Goal: Information Seeking & Learning: Stay updated

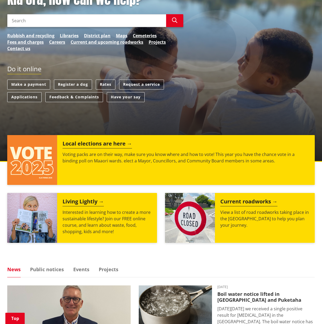
scroll to position [103, 0]
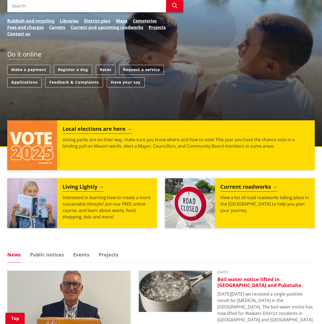
click at [232, 283] on h3 "Boil water notice lifted in [GEOGRAPHIC_DATA] and Puketaha" at bounding box center [265, 283] width 97 height 12
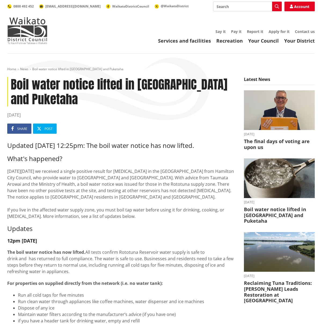
click at [15, 115] on time "07 October 2025" at bounding box center [121, 115] width 228 height 6
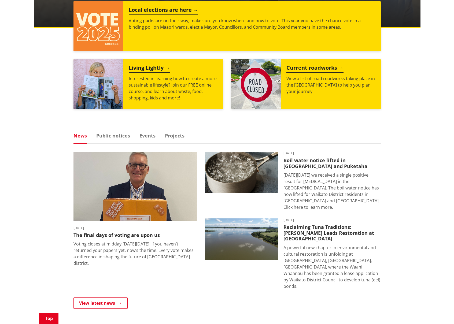
scroll to position [178, 0]
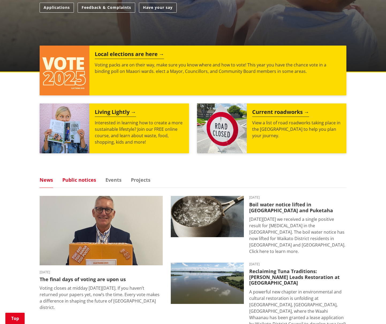
drag, startPoint x: 75, startPoint y: 176, endPoint x: 82, endPoint y: 177, distance: 7.1
click at [76, 176] on div "Kia ora, how can we help? Search Search Rubbish and recycling Libraries Distric…" at bounding box center [193, 163] width 386 height 574
click at [84, 178] on link "Public notices" at bounding box center [79, 179] width 34 height 5
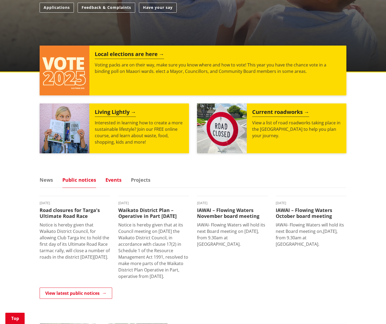
click at [114, 179] on link "Events" at bounding box center [114, 179] width 16 height 5
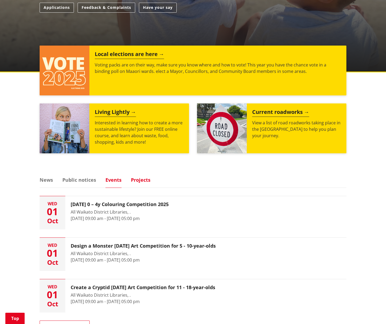
click at [146, 178] on link "Projects" at bounding box center [141, 179] width 20 height 5
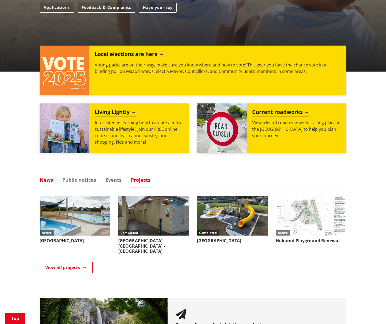
click at [48, 182] on link "News" at bounding box center [46, 179] width 13 height 5
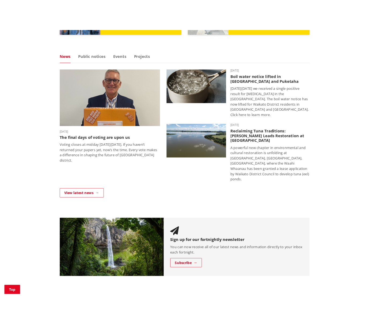
scroll to position [311, 0]
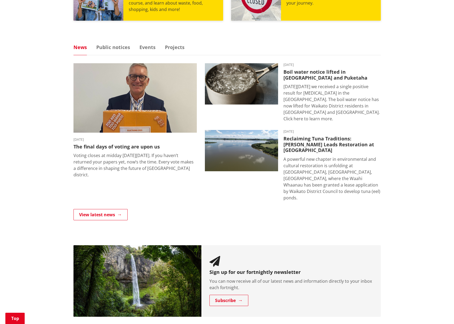
click at [112, 50] on ul "News Public notices Events Projects" at bounding box center [226, 50] width 307 height 10
click at [113, 49] on link "Public notices" at bounding box center [113, 47] width 34 height 5
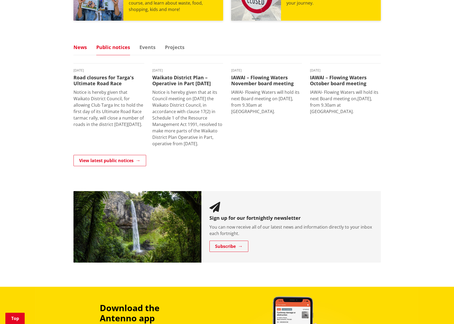
click at [76, 49] on link "News" at bounding box center [79, 47] width 13 height 5
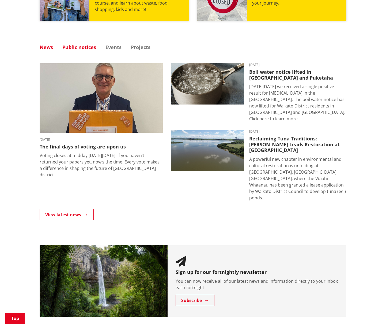
click at [79, 45] on link "Public notices" at bounding box center [79, 47] width 34 height 5
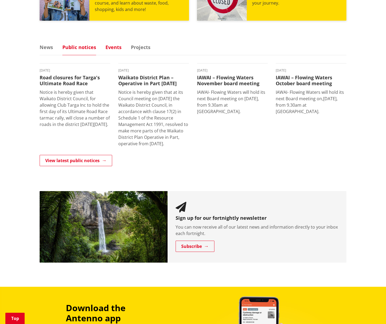
click at [115, 50] on link "Events" at bounding box center [114, 47] width 16 height 5
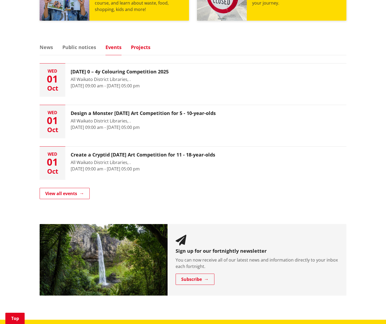
click at [143, 50] on link "Projects" at bounding box center [141, 47] width 20 height 5
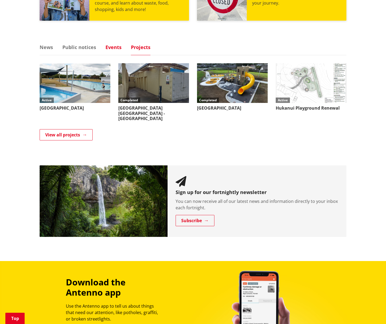
click at [115, 49] on link "Events" at bounding box center [114, 47] width 16 height 5
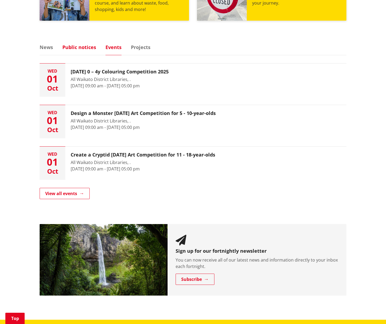
click at [91, 49] on link "Public notices" at bounding box center [79, 47] width 34 height 5
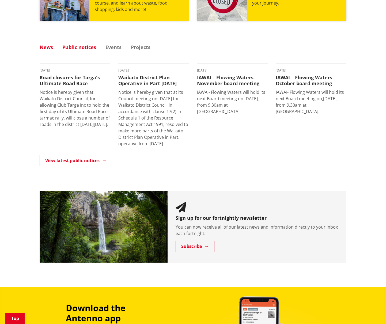
click at [42, 47] on link "News" at bounding box center [46, 47] width 13 height 5
